Goal: Task Accomplishment & Management: Use online tool/utility

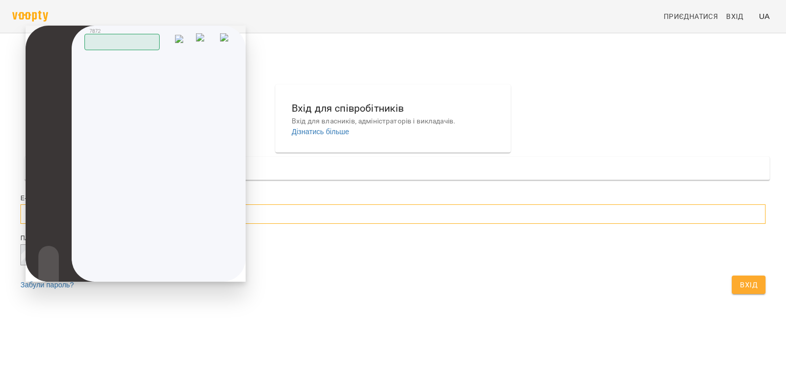
type input "**********"
drag, startPoint x: 227, startPoint y: 34, endPoint x: 235, endPoint y: 45, distance: 13.5
click at [227, 35] on img at bounding box center [227, 40] width 14 height 15
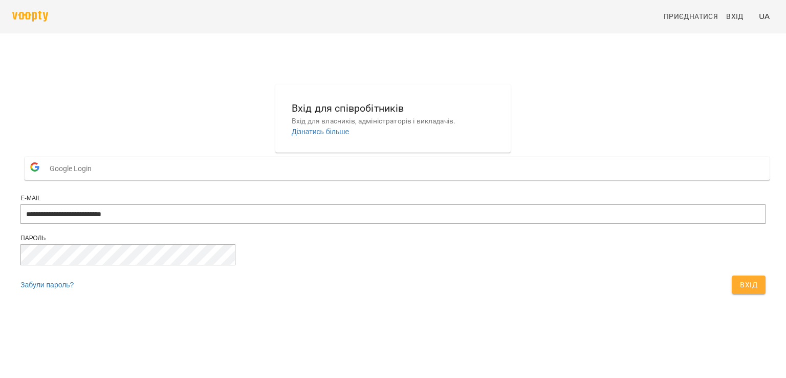
click at [740, 291] on span "Вхід" at bounding box center [748, 284] width 17 height 12
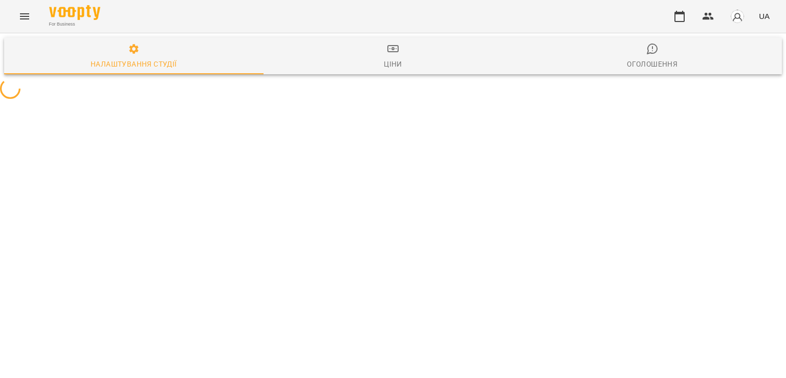
select select "**"
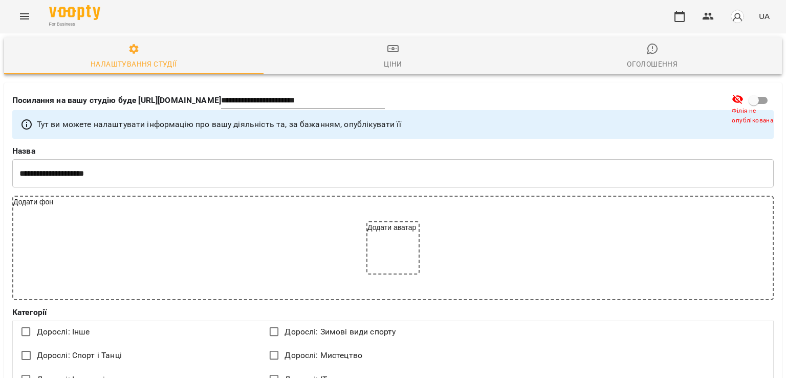
click at [22, 14] on icon "Menu" at bounding box center [24, 16] width 9 height 6
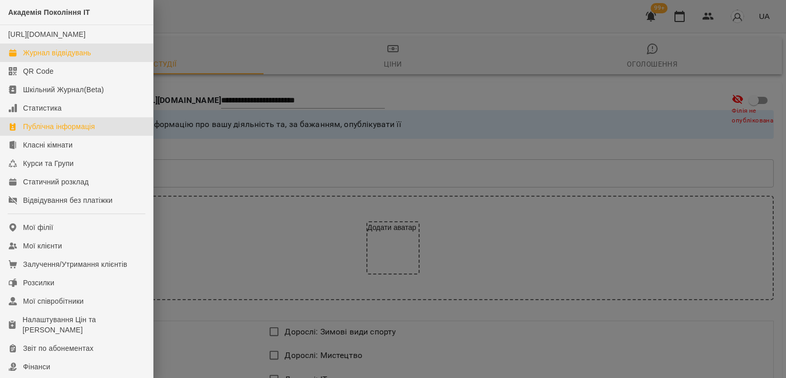
click at [53, 58] on div "Журнал відвідувань" at bounding box center [57, 53] width 68 height 10
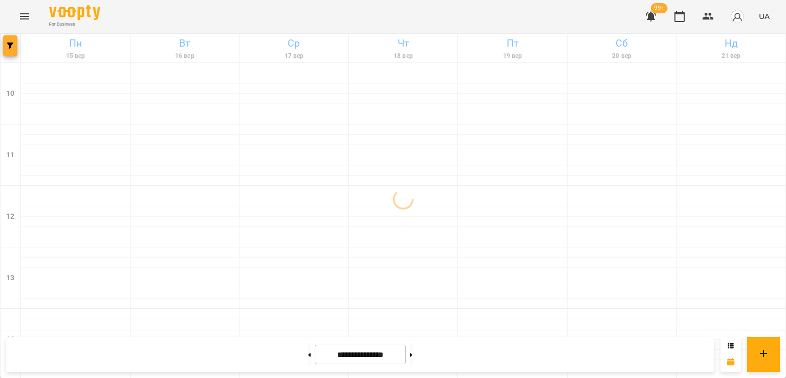
click at [12, 46] on icon "button" at bounding box center [10, 45] width 6 height 6
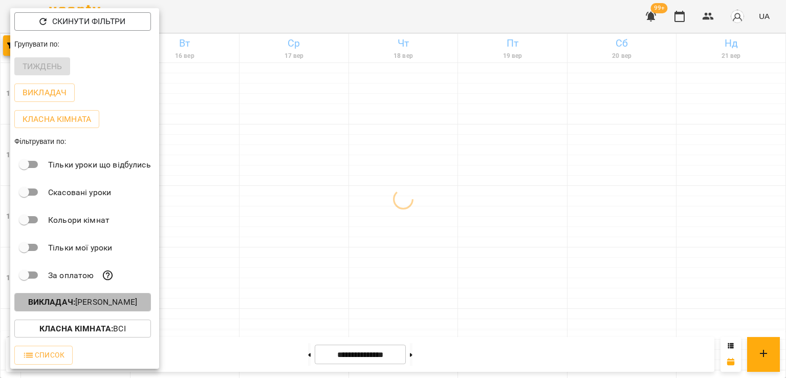
click at [123, 301] on p "Викладач : [PERSON_NAME]" at bounding box center [82, 302] width 109 height 12
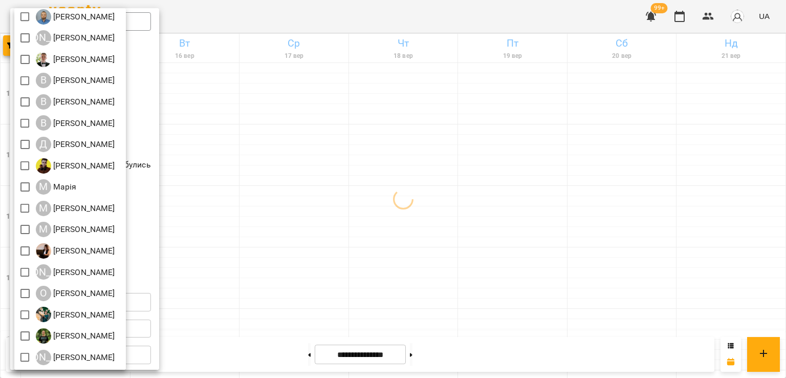
scroll to position [157, 0]
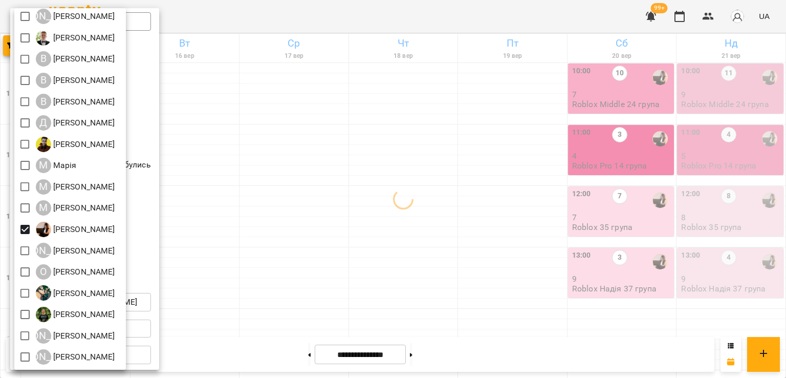
click at [660, 231] on div at bounding box center [393, 189] width 786 height 378
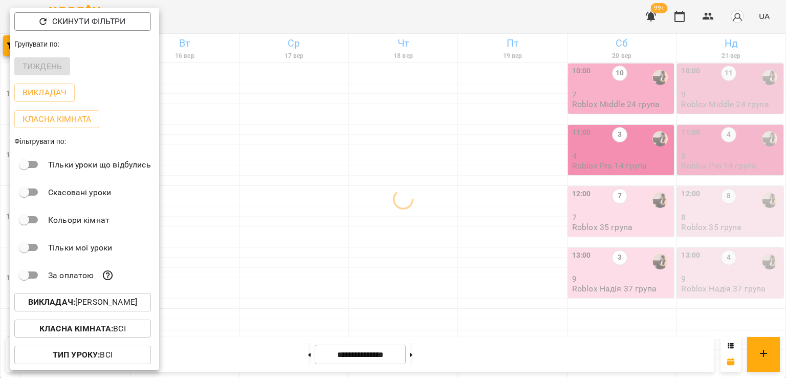
click at [619, 215] on div at bounding box center [393, 189] width 786 height 378
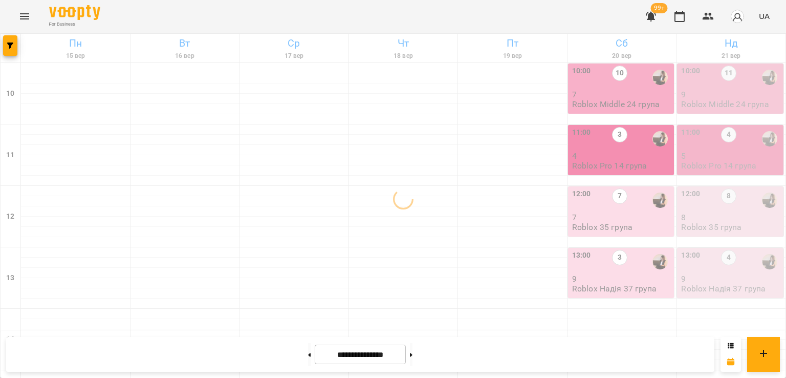
click at [604, 97] on p "7" at bounding box center [622, 94] width 100 height 9
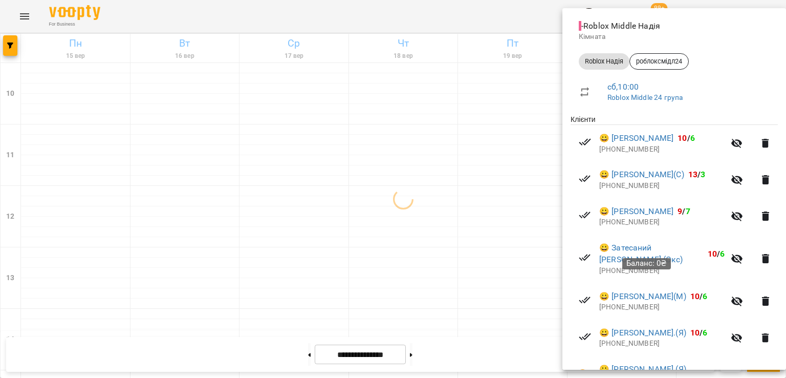
scroll to position [89, 0]
